Goal: Task Accomplishment & Management: Manage account settings

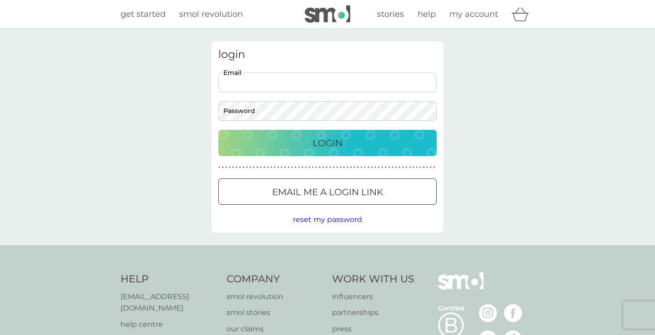
click at [353, 58] on h3 "login" at bounding box center [327, 54] width 218 height 13
click at [340, 78] on input "Email" at bounding box center [327, 83] width 218 height 20
click at [426, 82] on input "Email" at bounding box center [327, 83] width 218 height 20
type input "[EMAIL_ADDRESS][DOMAIN_NAME]"
click at [341, 144] on p "Login" at bounding box center [327, 143] width 30 height 15
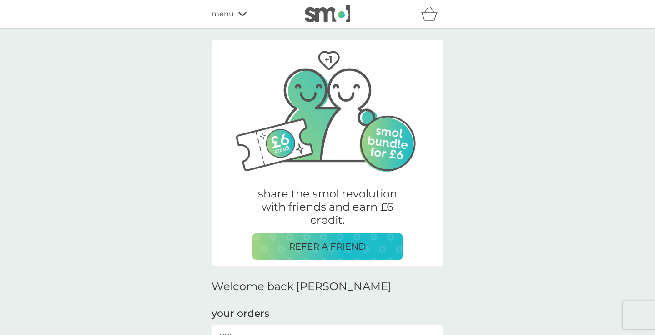
scroll to position [120, 0]
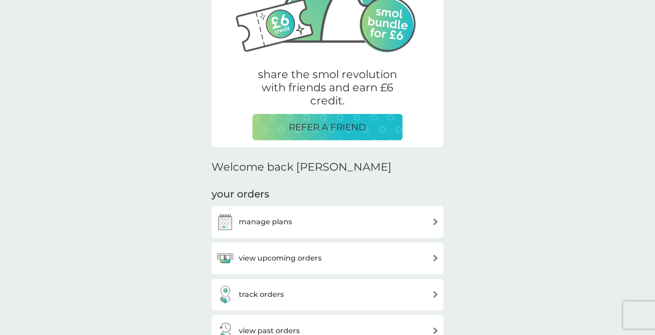
click at [329, 213] on div "manage plans" at bounding box center [327, 222] width 223 height 18
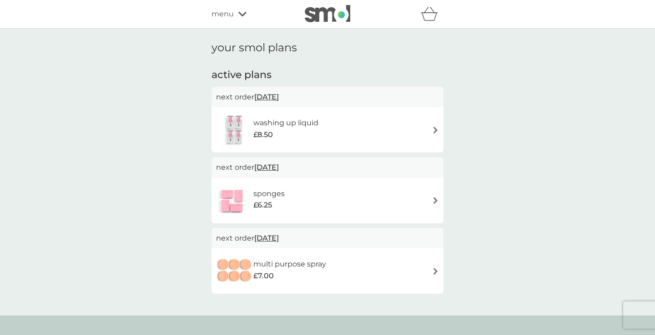
click at [279, 239] on span "[DATE]" at bounding box center [266, 239] width 25 height 18
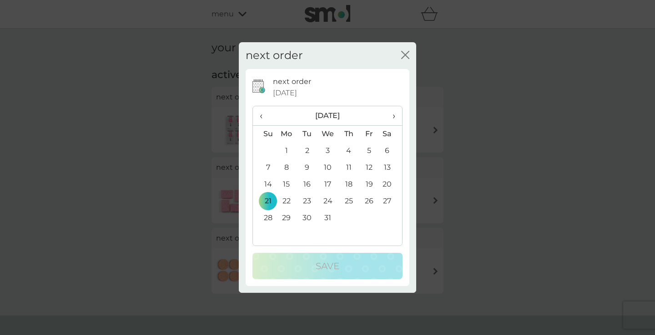
click at [392, 116] on span "›" at bounding box center [390, 115] width 9 height 19
click at [370, 216] on td "30" at bounding box center [369, 218] width 20 height 17
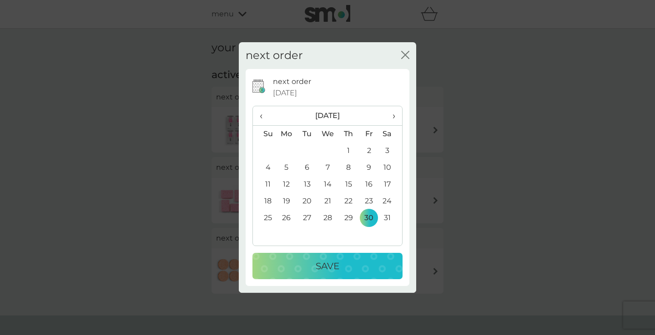
click at [350, 260] on div "Save" at bounding box center [327, 266] width 132 height 15
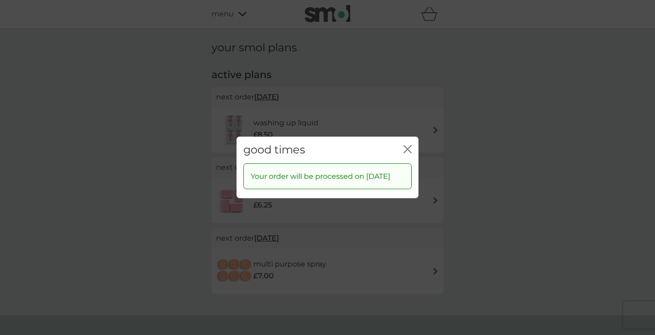
click at [409, 146] on icon "close" at bounding box center [409, 149] width 4 height 7
